Goal: Task Accomplishment & Management: Use online tool/utility

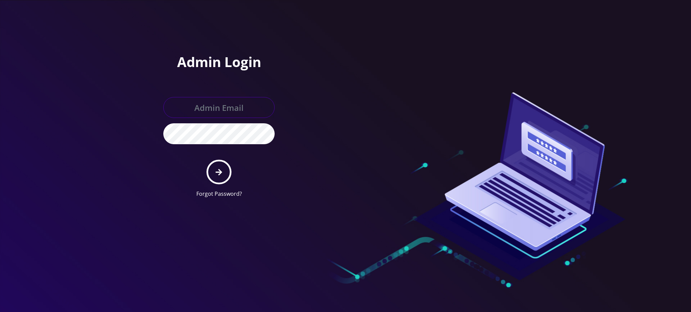
type input "[PERSON_NAME][EMAIL_ADDRESS][DOMAIN_NAME]"
click at [221, 172] on icon "submit" at bounding box center [219, 172] width 6 height 6
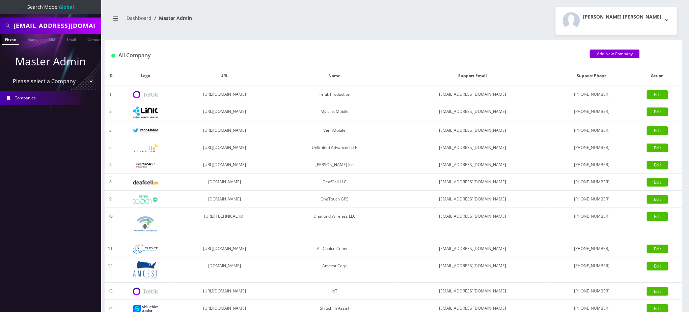
click at [60, 26] on input "aleeshajasmin@gmail.com" at bounding box center [56, 25] width 86 height 13
paste input "[PERSON_NAME]"
type input "[PERSON_NAME]"
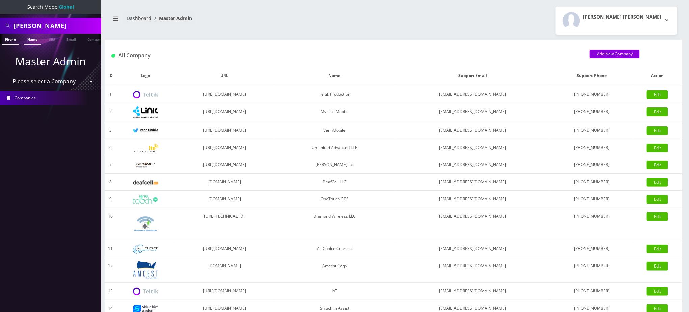
click at [30, 41] on link "Name" at bounding box center [32, 39] width 17 height 11
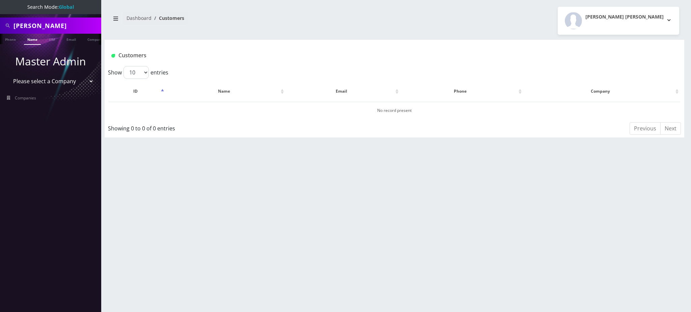
click at [32, 41] on link "Name" at bounding box center [32, 39] width 17 height 11
click at [47, 80] on select "Please select a Company Teltik Production My Link Mobile VennMobile Unlimited A…" at bounding box center [51, 81] width 86 height 13
select select "20"
click at [8, 75] on select "Please select a Company Teltik Production My Link Mobile VennMobile Unlimited A…" at bounding box center [51, 81] width 86 height 13
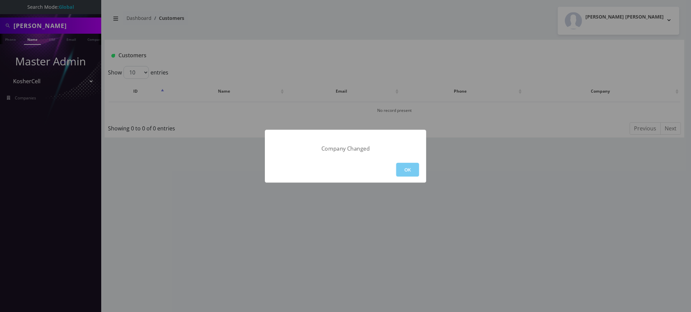
click at [403, 172] on button "OK" at bounding box center [407, 170] width 23 height 14
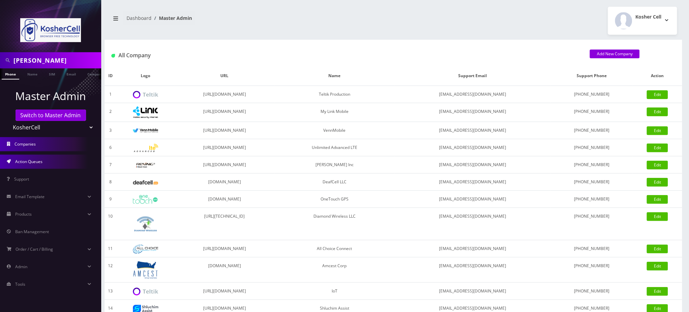
click at [43, 149] on link "Companies" at bounding box center [50, 144] width 101 height 14
click at [45, 161] on link "Action Queues" at bounding box center [50, 162] width 101 height 14
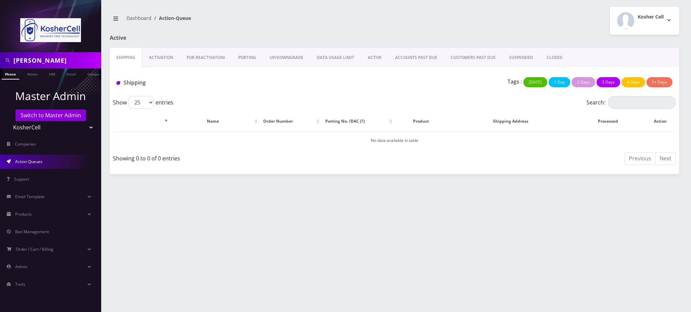
click at [164, 55] on link "Activation" at bounding box center [160, 58] width 37 height 20
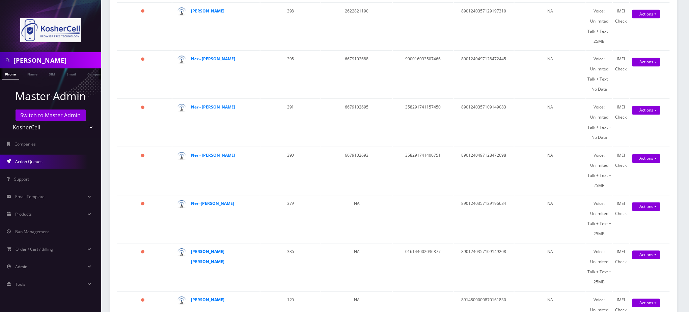
scroll to position [495, 0]
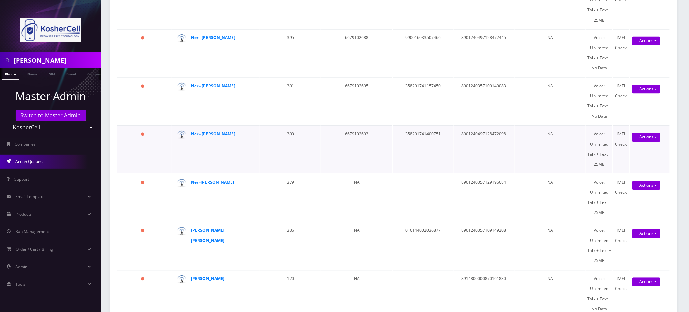
click at [492, 132] on td "8901240497128472098" at bounding box center [484, 150] width 60 height 48
copy td "8901240497128472098"
click at [259, 13] on td "Eli Samuel" at bounding box center [215, 5] width 87 height 48
click at [36, 162] on span "Action Queues" at bounding box center [28, 162] width 27 height 6
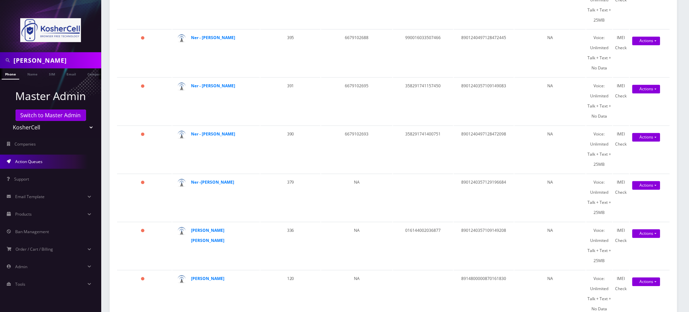
click at [36, 162] on span "Action Queues" at bounding box center [28, 162] width 27 height 6
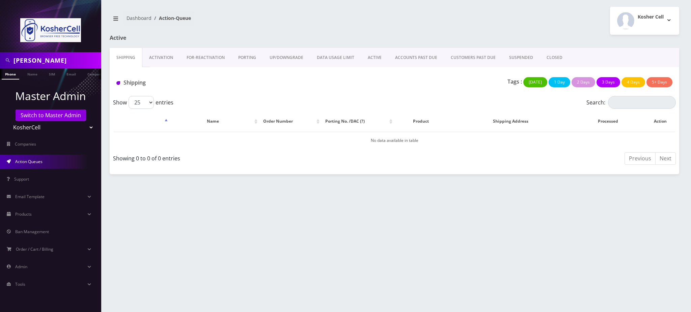
click at [170, 57] on link "Activation" at bounding box center [160, 58] width 37 height 20
